Goal: Use online tool/utility: Use online tool/utility

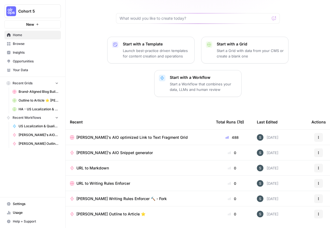
scroll to position [47, 0]
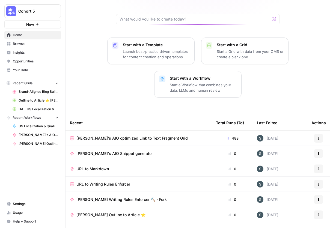
click at [113, 135] on span "[PERSON_NAME]'s AIO optimized Link to Text Fragment Grid" at bounding box center [132, 137] width 111 height 5
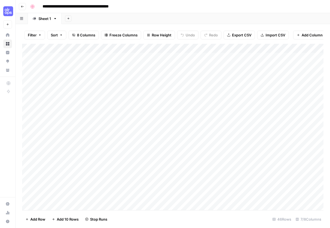
click at [197, 48] on div "Add Column" at bounding box center [173, 127] width 302 height 166
click at [194, 49] on div "Add Column" at bounding box center [173, 127] width 302 height 166
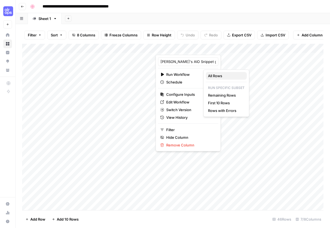
click at [227, 74] on span "All Rows" at bounding box center [225, 75] width 34 height 5
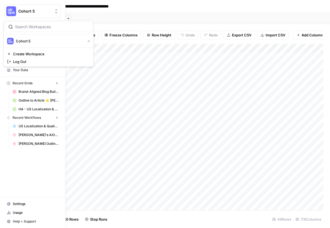
click at [4, 9] on button "Cohort 5" at bounding box center [32, 11] width 57 height 14
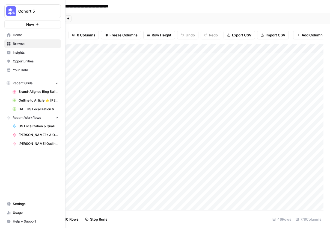
click at [25, 162] on div "Cohort 5 New Home Browse Insights Opportunities Your Data Recent Grids Brand-Al…" at bounding box center [32, 114] width 65 height 228
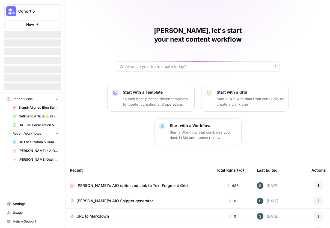
click at [99, 183] on span "[PERSON_NAME]'s AIO optimized Link to Text Fragment Grid" at bounding box center [132, 185] width 111 height 5
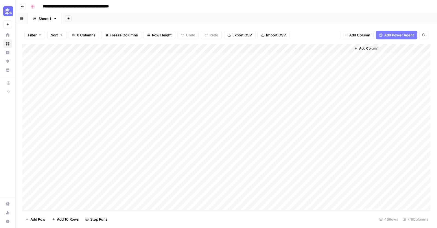
click at [152, 48] on div "Add Column" at bounding box center [226, 127] width 408 height 166
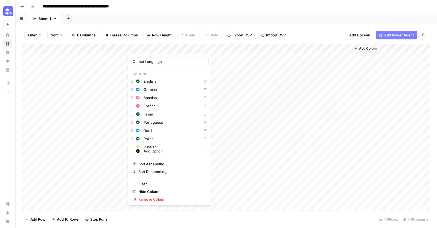
click at [190, 48] on div "Add Column" at bounding box center [226, 127] width 408 height 166
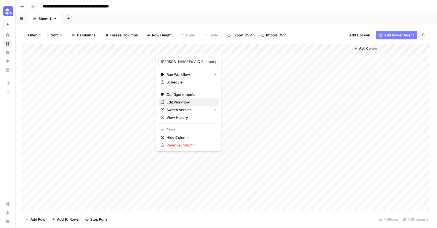
click at [192, 101] on span "Edit Workflow" at bounding box center [190, 101] width 48 height 5
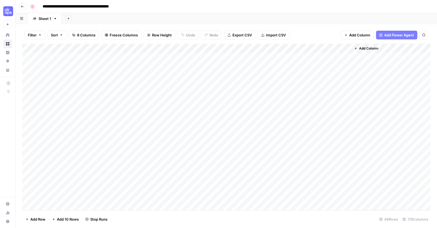
click at [82, 58] on div "Add Column" at bounding box center [226, 127] width 408 height 166
click at [82, 58] on textarea "**********" at bounding box center [121, 58] width 87 height 8
click at [79, 135] on div "Add Column" at bounding box center [226, 127] width 408 height 166
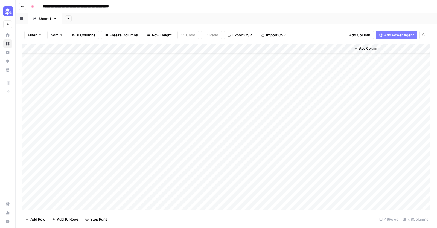
click at [102, 111] on div "Add Column" at bounding box center [226, 127] width 408 height 166
click at [102, 111] on textarea "**********" at bounding box center [121, 112] width 87 height 8
click at [102, 125] on div "Add Column" at bounding box center [226, 127] width 408 height 166
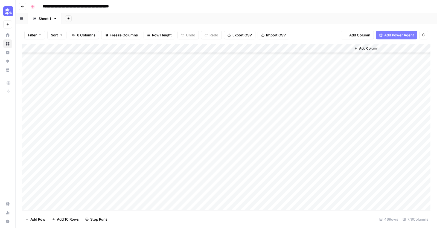
click at [112, 194] on div "Add Column" at bounding box center [226, 127] width 408 height 166
click at [109, 186] on div "Add Column" at bounding box center [226, 127] width 408 height 166
click at [109, 186] on textarea "**********" at bounding box center [121, 187] width 87 height 8
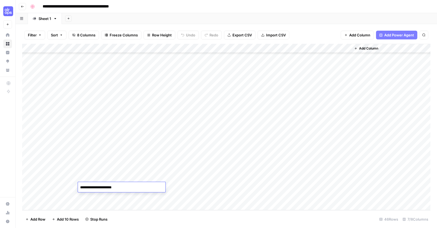
click at [109, 186] on textarea "**********" at bounding box center [121, 187] width 87 height 8
click at [109, 165] on div "Add Column" at bounding box center [226, 127] width 408 height 166
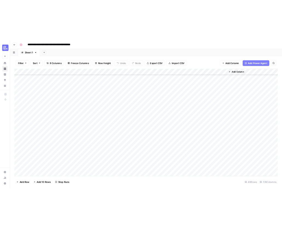
scroll to position [232, 0]
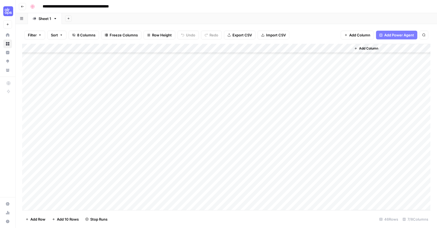
click at [105, 59] on div "Add Column" at bounding box center [226, 127] width 408 height 166
click at [105, 59] on textarea "**********" at bounding box center [121, 58] width 87 height 8
click at [50, 72] on div "Add Column" at bounding box center [226, 127] width 408 height 166
click at [54, 56] on div "Add Column" at bounding box center [226, 127] width 408 height 166
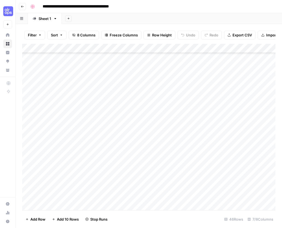
scroll to position [279, 0]
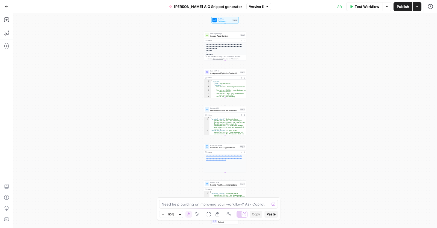
click at [416, 7] on icon "button" at bounding box center [416, 6] width 3 height 3
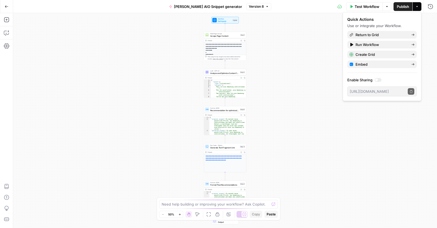
click at [402, 7] on span "Publish" at bounding box center [402, 6] width 12 height 5
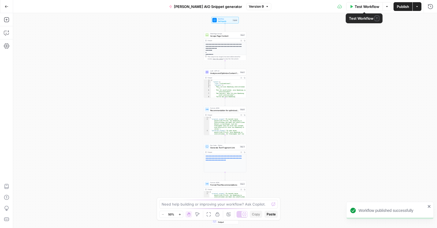
click at [365, 5] on span "Test Workflow" at bounding box center [366, 6] width 25 height 5
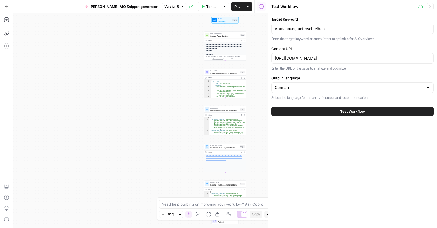
click at [307, 32] on div "Abmahnung unterschreiben" at bounding box center [352, 28] width 162 height 10
click at [305, 28] on input "Abmahnung unterschreiben" at bounding box center [352, 28] width 155 height 5
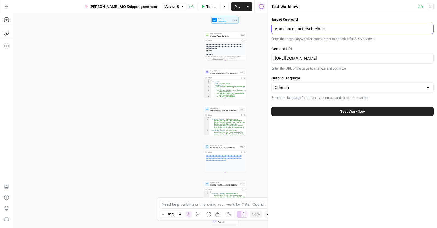
click at [305, 28] on input "Abmahnung unterschreiben" at bounding box center [352, 28] width 155 height 5
paste input "anwalt verbraucherrecht"
type input "anwalt verbraucherrecht"
click at [328, 57] on input "https://www.hopkins.law/expertise/abmahnung-unterschreiben-oder-lieber-nicht" at bounding box center [352, 57] width 155 height 5
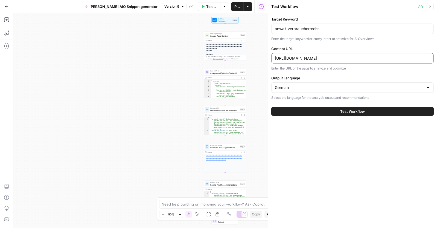
click at [328, 57] on input "https://www.hopkins.law/expertise/abmahnung-unterschreiben-oder-lieber-nicht" at bounding box center [352, 57] width 155 height 5
paste input "thema/sonstiges"
type input "https://www.hopkins.law/thema/sonstiges"
click at [316, 112] on button "Test Workflow" at bounding box center [352, 111] width 162 height 9
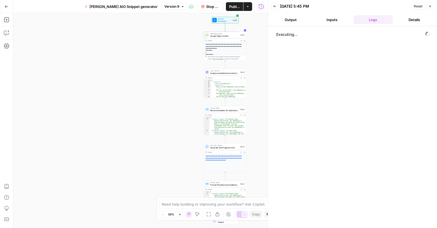
click at [436, 19] on header "Back 09/08/25 at 5:45 PM Reset Close Output Inputs Logs Details" at bounding box center [352, 13] width 169 height 26
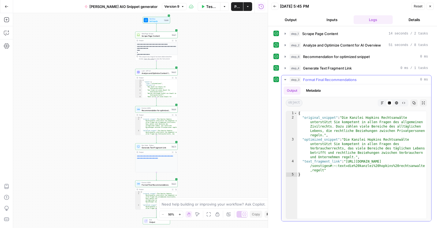
type textarea "**********"
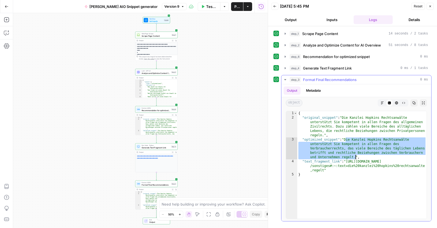
drag, startPoint x: 346, startPoint y: 140, endPoint x: 354, endPoint y: 155, distance: 17.7
click at [354, 155] on div "{ "original_snippet" : "Die Kanzlei Hopkins Rechtsanwälte unterstützt Sie kompe…" at bounding box center [361, 169] width 129 height 116
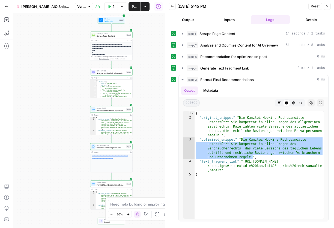
click at [173, 5] on icon "button" at bounding box center [172, 6] width 3 height 3
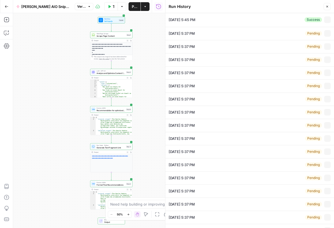
type input "anwalt verbraucherrecht"
type input "https://www.hopkins.law/thema/sonstiges"
type input "German"
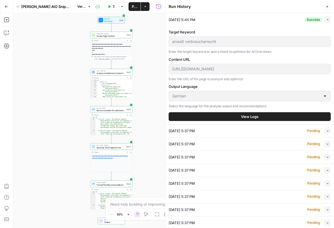
drag, startPoint x: 273, startPoint y: 45, endPoint x: 261, endPoint y: 38, distance: 14.1
click at [272, 44] on div "anwalt verbraucherrecht" at bounding box center [250, 41] width 162 height 10
click at [329, 8] on button "Close" at bounding box center [327, 6] width 7 height 7
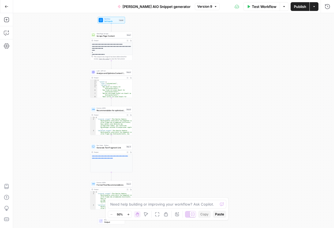
click at [263, 6] on span "Test Workflow" at bounding box center [264, 6] width 25 height 5
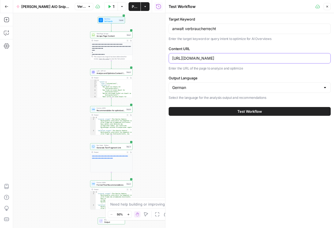
click at [207, 59] on input "https://www.hopkins.law/thema/sonstiges" at bounding box center [249, 57] width 155 height 5
paste input "www.hopkins.law/rechtsgebiet/ zivilrecht"
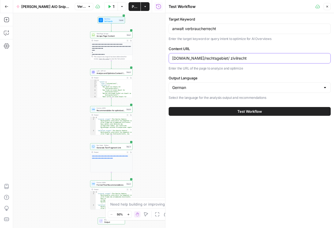
click at [231, 58] on input "www.hopkins.law/rechtsgebiet/ zivilrecht" at bounding box center [249, 57] width 155 height 5
type input "www.hopkins.law/rechtsgebiet/zivilrecht"
click at [207, 29] on input "anwalt verbraucherrecht" at bounding box center [249, 28] width 155 height 5
type input "anwalt zivilrecht"
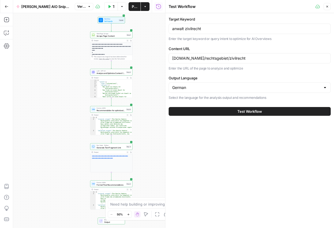
click at [253, 110] on span "Test Workflow" at bounding box center [250, 110] width 25 height 5
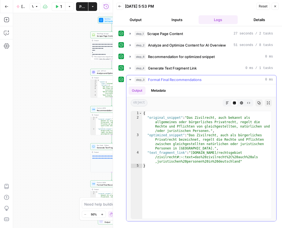
type textarea "**********"
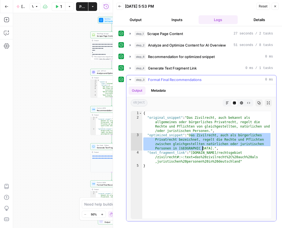
drag, startPoint x: 190, startPoint y: 134, endPoint x: 202, endPoint y: 148, distance: 17.5
click at [202, 148] on div "{ "original_snippet" : "Das Zivilrecht, auch bekannt als allgemeines oder bürge…" at bounding box center [206, 169] width 129 height 116
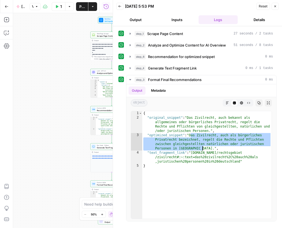
click at [116, 4] on button "Back" at bounding box center [119, 6] width 7 height 7
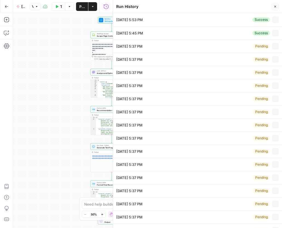
type input "anwalt zivilrecht"
type input "www.hopkins.law/rechtsgebiet/zivilrecht"
type input "German"
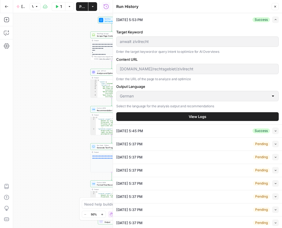
click at [274, 9] on button "Close" at bounding box center [274, 6] width 7 height 7
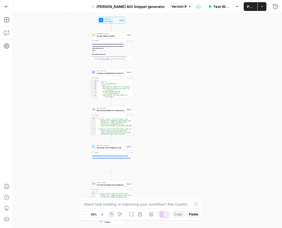
click at [218, 5] on span "Test Workflow" at bounding box center [221, 6] width 16 height 5
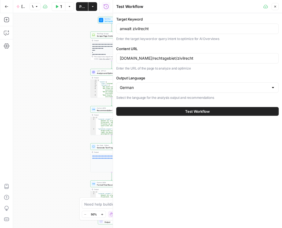
click at [153, 61] on div "www.hopkins.law/rechtsgebiet/zivilrecht" at bounding box center [197, 58] width 162 height 10
paste input "www.hopkins.law/thema/ reise"
click at [151, 58] on input "www.hopkins.law/rechtsgebiet/zivilrechtwww.hopkins.law/thema/ reise" at bounding box center [197, 57] width 155 height 5
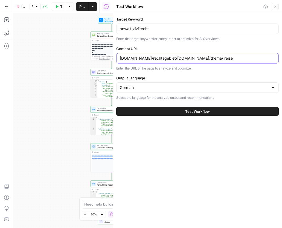
click at [151, 58] on input "www.hopkins.law/rechtsgebiet/zivilrechtwww.hopkins.law/thema/ reise" at bounding box center [197, 57] width 155 height 5
paste input "text"
click at [167, 58] on input "www.hopkins.law/thema/ reise" at bounding box center [197, 57] width 155 height 5
click at [166, 58] on input "www.hopkins.law/thema/ reise" at bounding box center [197, 57] width 155 height 5
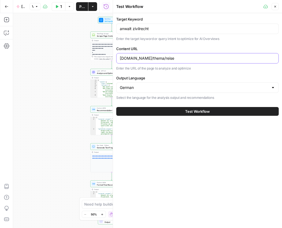
click at [146, 58] on input "www.hopkins.law/thema/reise" at bounding box center [197, 57] width 155 height 5
paste input "https://"
type input "https://www.hopkins.law/thema/reise"
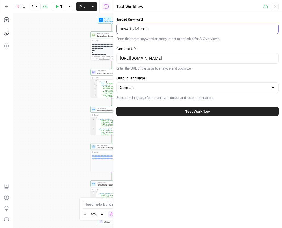
click at [161, 29] on input "anwalt zivilrecht" at bounding box center [197, 28] width 155 height 5
click at [136, 28] on input "anwalt zivilrecht" at bounding box center [197, 28] width 155 height 5
type input "anwalt reiserecht"
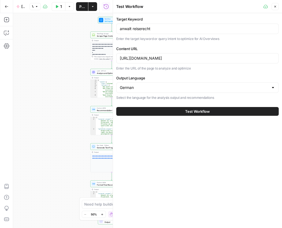
drag, startPoint x: 182, startPoint y: 149, endPoint x: 188, endPoint y: 110, distance: 39.5
click at [182, 145] on div "Target Keyword anwalt reiserecht Enter the target keyword or query intent to op…" at bounding box center [197, 120] width 169 height 214
click at [187, 109] on span "Test Workflow" at bounding box center [197, 110] width 25 height 5
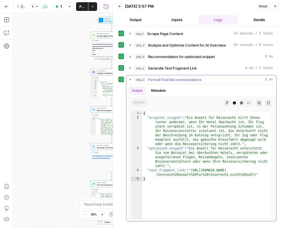
type textarea "**********"
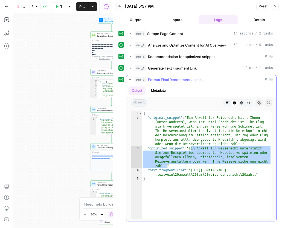
drag, startPoint x: 191, startPoint y: 149, endPoint x: 166, endPoint y: 166, distance: 30.0
click at [166, 166] on div "{ "original_snippet" : "Ein Anwalt für Reiserecht hilft Ihnen (unter anderem), …" at bounding box center [206, 169] width 129 height 116
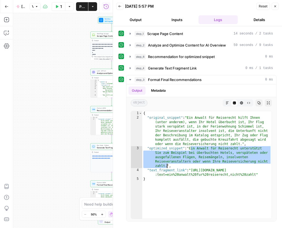
drag, startPoint x: 122, startPoint y: 8, endPoint x: 125, endPoint y: 1, distance: 8.1
click at [122, 8] on button "Back" at bounding box center [119, 6] width 7 height 7
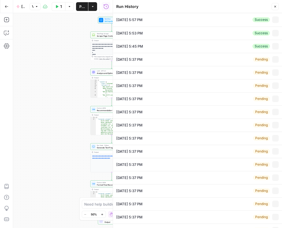
type input "anwalt reiserecht"
type input "https://www.hopkins.law/thema/reise"
type input "German"
